Goal: Transaction & Acquisition: Register for event/course

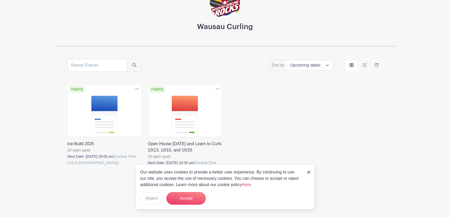
scroll to position [53, 0]
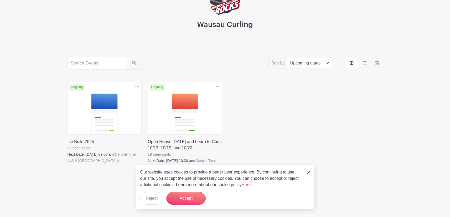
click at [148, 170] on link at bounding box center [148, 170] width 0 height 0
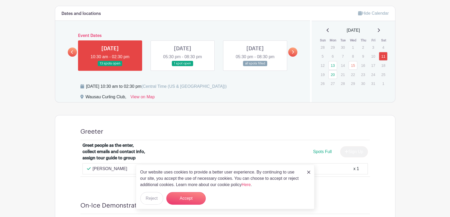
scroll to position [289, 0]
click at [308, 173] on img at bounding box center [308, 172] width 3 height 3
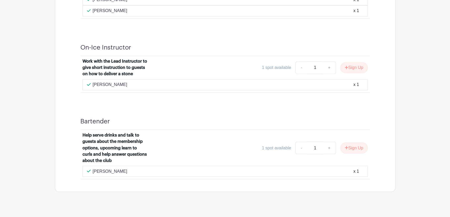
scroll to position [681, 0]
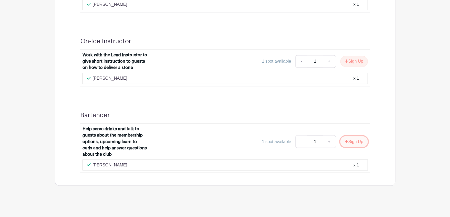
click at [353, 140] on button "Sign Up" at bounding box center [354, 141] width 28 height 11
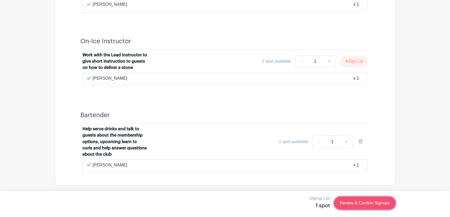
click at [366, 202] on link "Review & Confirm Signups" at bounding box center [364, 203] width 61 height 13
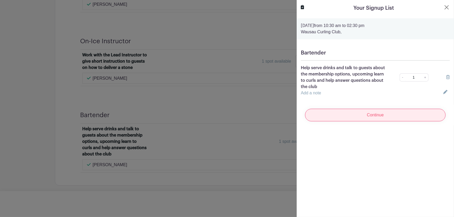
click at [368, 114] on input "Continue" at bounding box center [375, 115] width 140 height 13
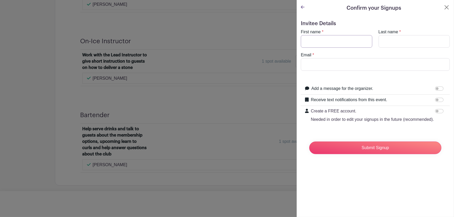
click at [329, 42] on input "First name" at bounding box center [336, 41] width 71 height 13
type input "[PERSON_NAME]"
type input "Stretsbery"
type input "[EMAIL_ADDRESS][DOMAIN_NAME]"
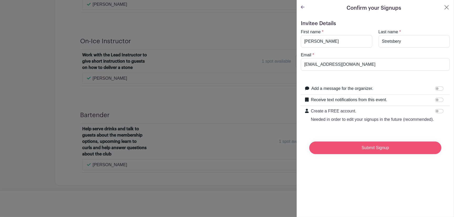
click at [376, 154] on input "Submit Signup" at bounding box center [375, 148] width 132 height 13
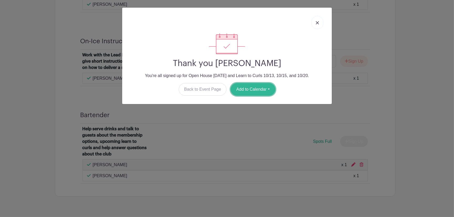
click at [252, 89] on button "Add to Calendar" at bounding box center [252, 89] width 45 height 13
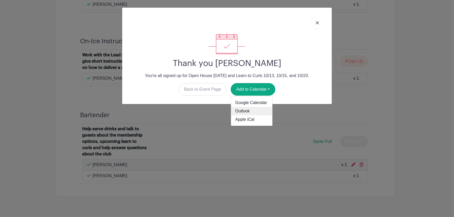
click at [245, 110] on link "Outlook" at bounding box center [251, 111] width 41 height 8
click at [402, 45] on div "Thank you [PERSON_NAME] You're all signed up for Open House [DATE] and Learn to…" at bounding box center [227, 108] width 454 height 217
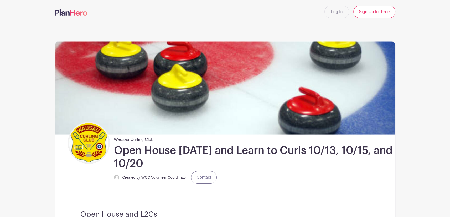
scroll to position [0, 0]
